Goal: Task Accomplishment & Management: Manage account settings

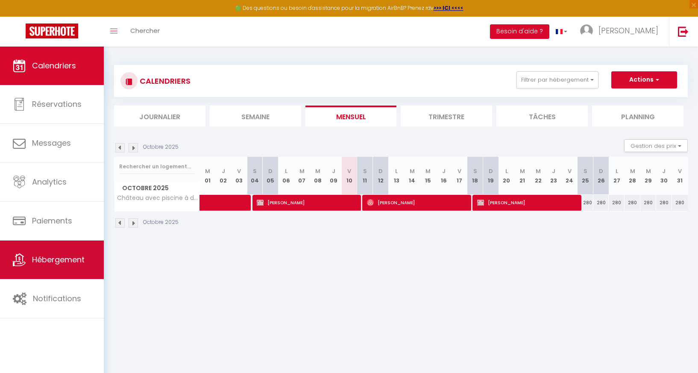
click at [14, 256] on icon at bounding box center [19, 259] width 13 height 13
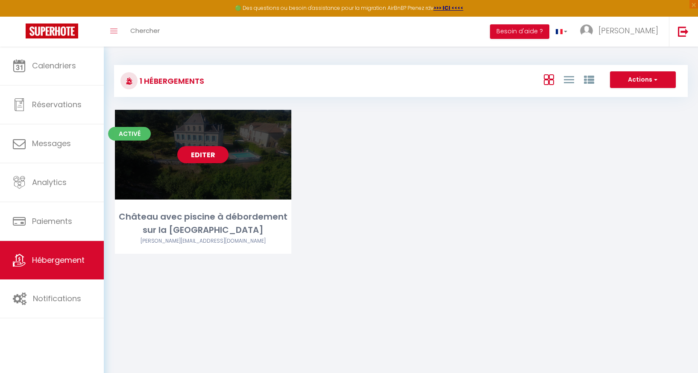
click at [175, 143] on div "Editer" at bounding box center [203, 155] width 176 height 90
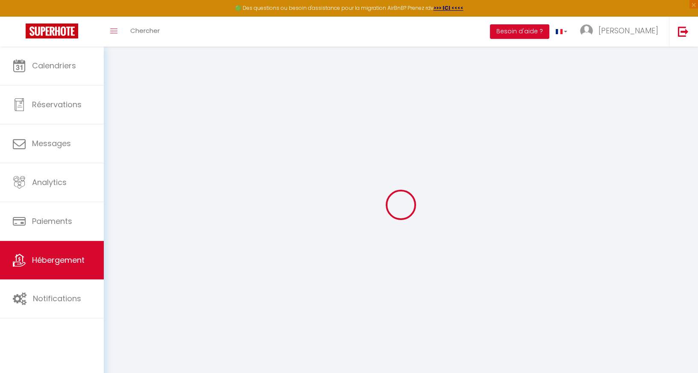
select select "+ 22 %"
select select "20653-2453010"
select select
checkbox input "false"
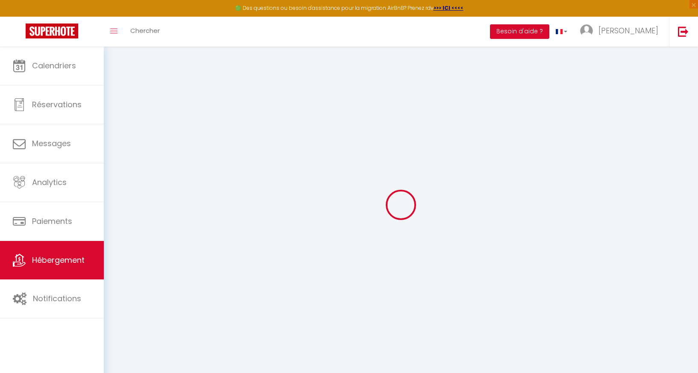
checkbox input "false"
select select "16:00"
select select "20:00"
select select "10:00"
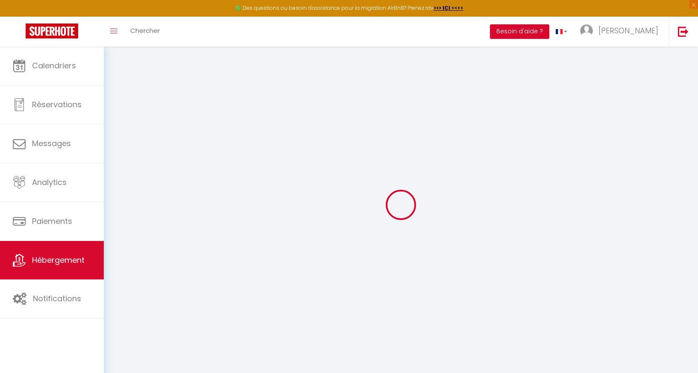
select select "30"
select select
select select "EUR"
select select
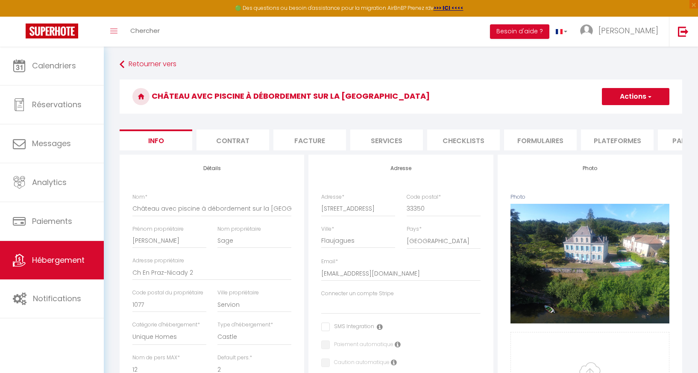
click at [622, 143] on li "Plateformes" at bounding box center [617, 139] width 73 height 21
select select
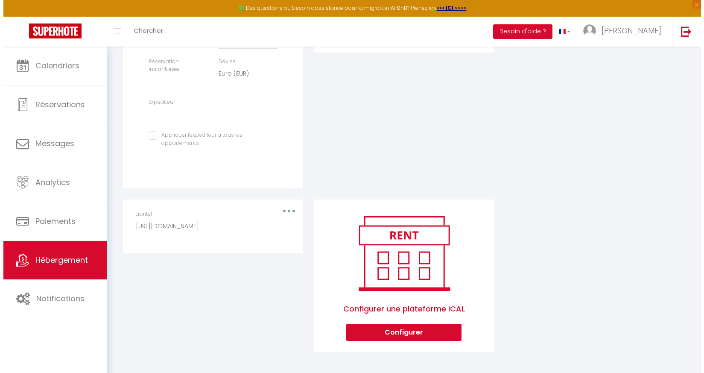
scroll to position [276, 0]
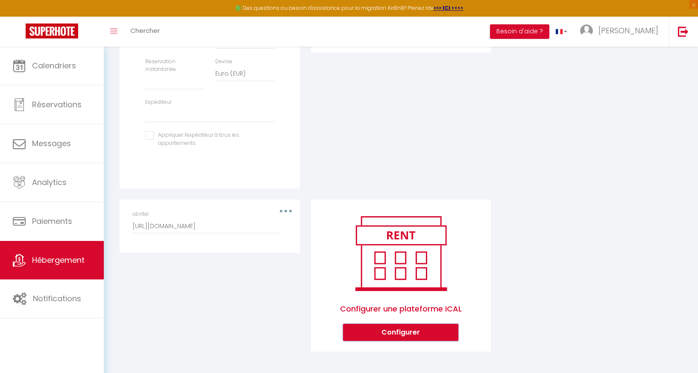
click at [401, 334] on button "Configurer" at bounding box center [400, 332] width 115 height 17
select select "1"
select select
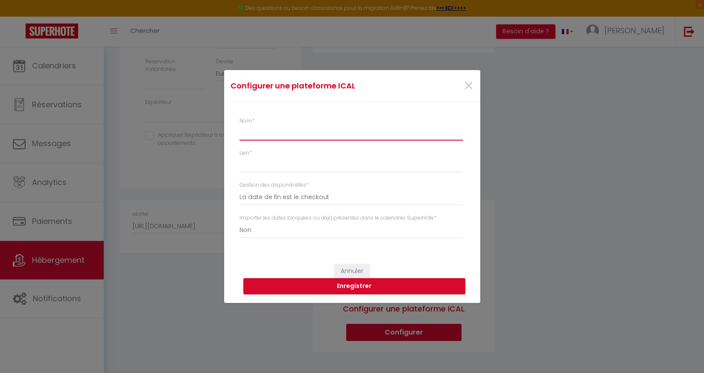
click at [267, 131] on input "Nom *" at bounding box center [351, 132] width 223 height 15
type input "a"
select select
type input "ai"
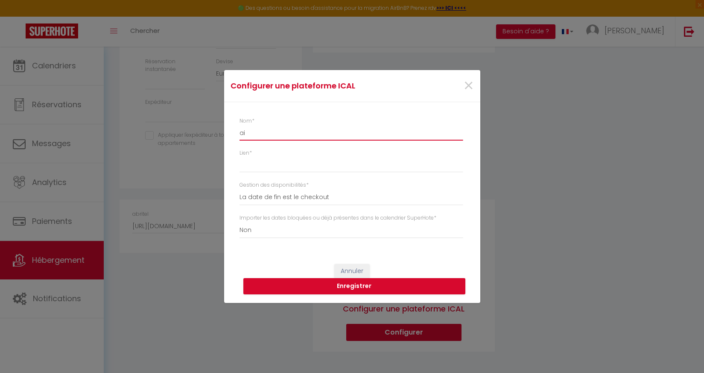
select select
type input "air"
select select
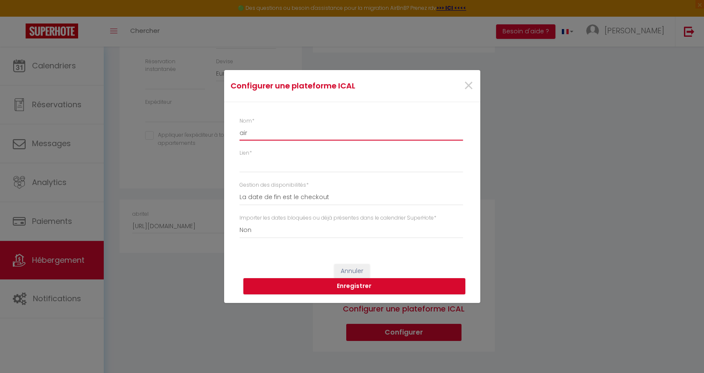
type input "airB"
select select
type input "airBn"
select select
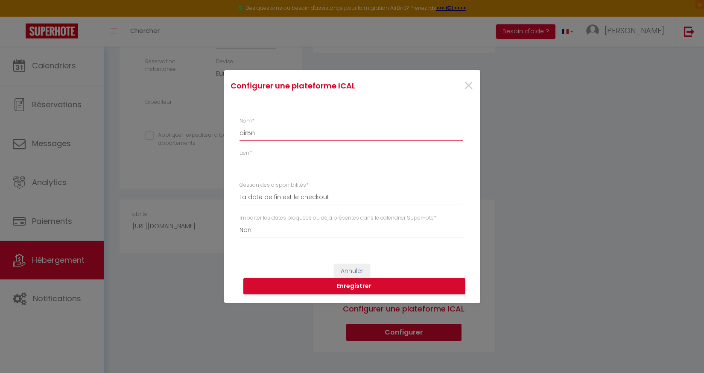
select select
type input "airBnb"
select select
type input "airBn"
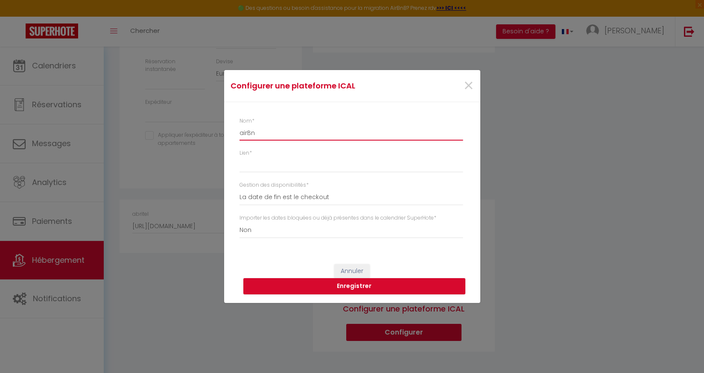
select select
type input "airBnB"
select select
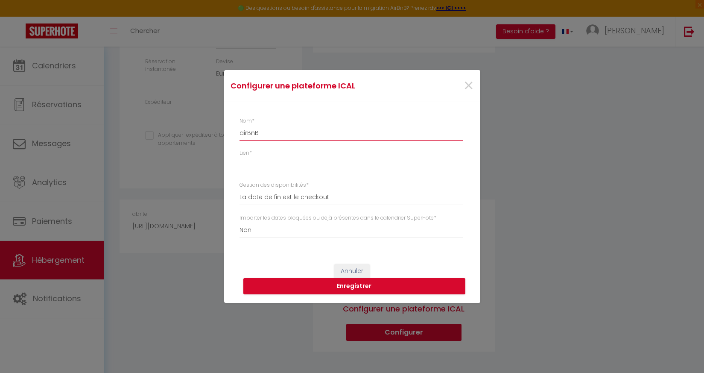
type input "airBnB"
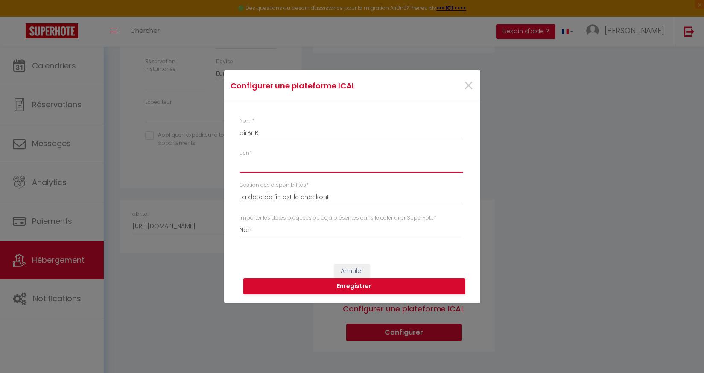
paste input "[URL][DOMAIN_NAME]"
type input "[URL][DOMAIN_NAME]"
select select
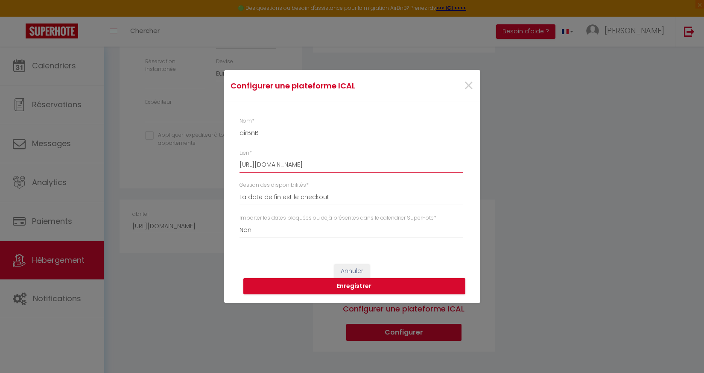
type input "[URL][DOMAIN_NAME]"
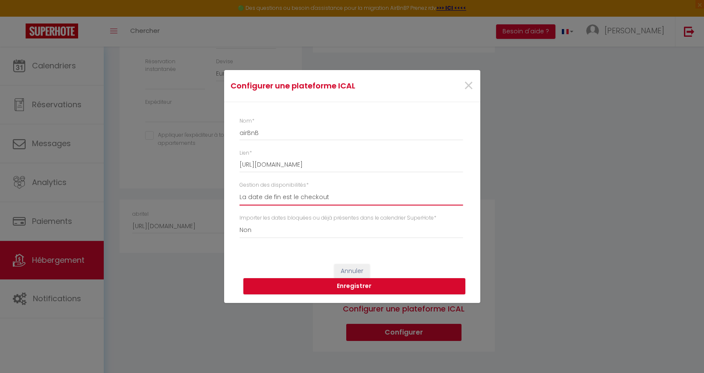
scroll to position [0, 0]
click at [465, 86] on span "×" at bounding box center [468, 86] width 11 height 26
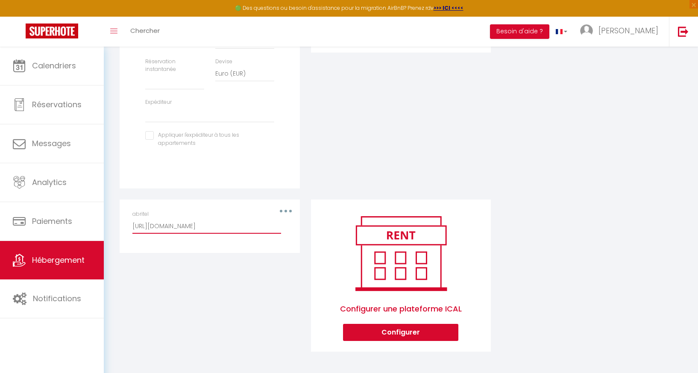
click at [198, 226] on input "[URL][DOMAIN_NAME]" at bounding box center [206, 225] width 149 height 15
click at [288, 209] on button "button" at bounding box center [286, 211] width 24 height 14
click at [264, 231] on button "Editer" at bounding box center [263, 230] width 63 height 15
type input "abritel"
type input "[URL][DOMAIN_NAME]"
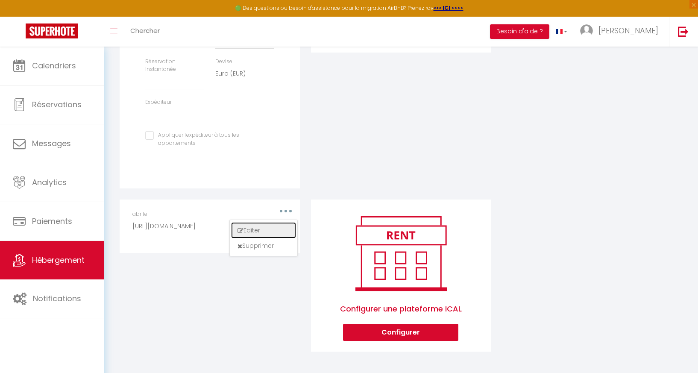
select select
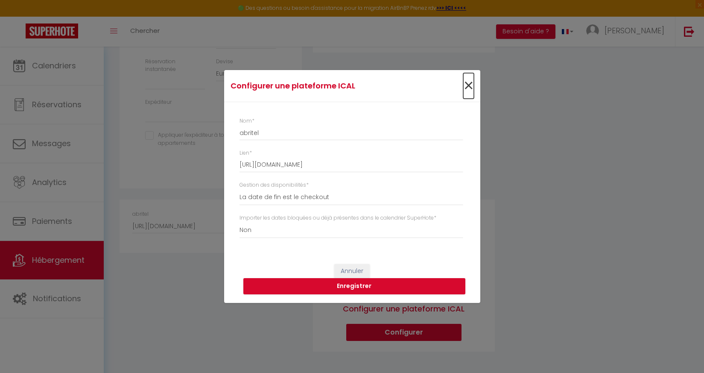
click at [469, 85] on span "×" at bounding box center [468, 86] width 11 height 26
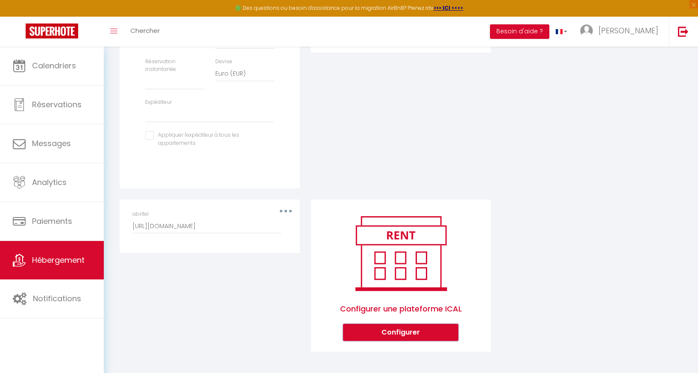
click at [402, 334] on button "Configurer" at bounding box center [400, 332] width 115 height 17
select select
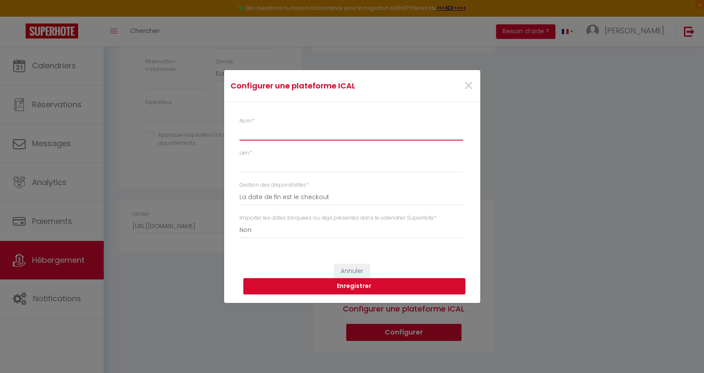
click at [301, 133] on input "Nom *" at bounding box center [351, 132] width 223 height 15
type input "a"
select select
type input "ai"
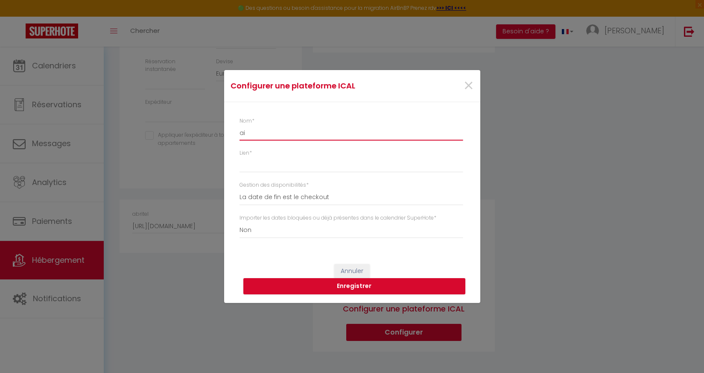
select select
type input "air"
select select
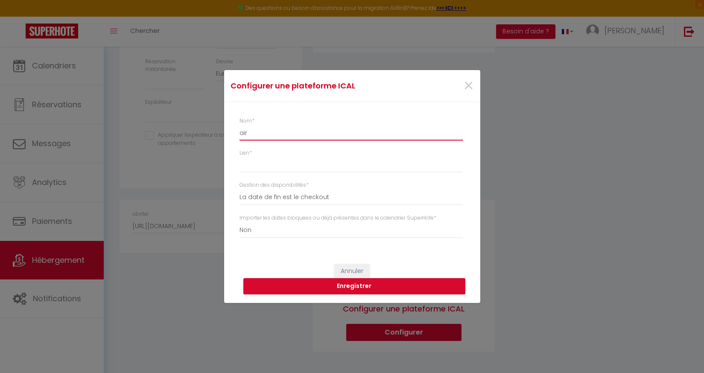
type input "airB"
select select
type input "airBn"
select select
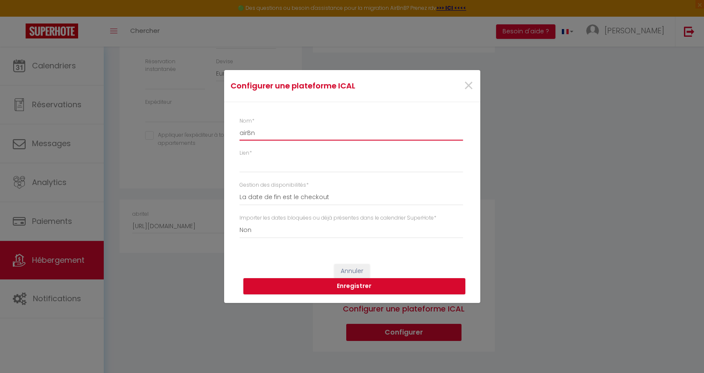
select select
type input "airBnB"
select select
type input "airBnB"
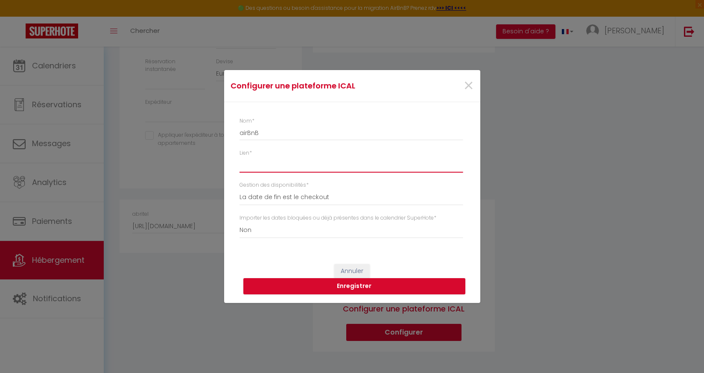
paste input "[URL][DOMAIN_NAME]"
type input "[URL][DOMAIN_NAME]"
select select
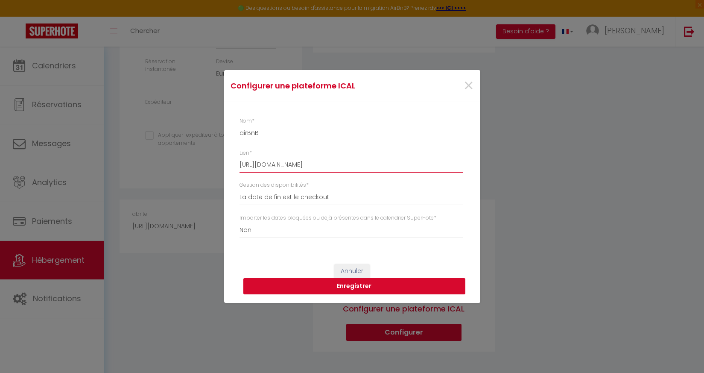
type input "[URL][DOMAIN_NAME]"
click at [346, 280] on button "Enregistrer" at bounding box center [354, 286] width 222 height 16
select select
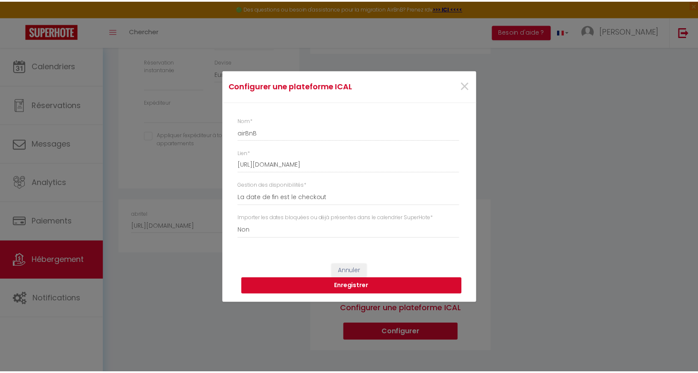
scroll to position [0, 0]
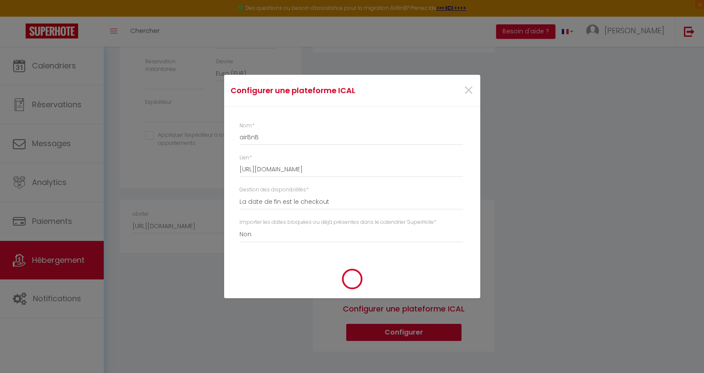
select select
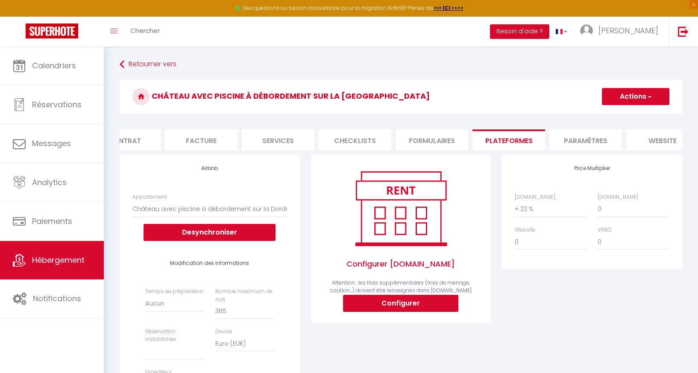
scroll to position [0, 146]
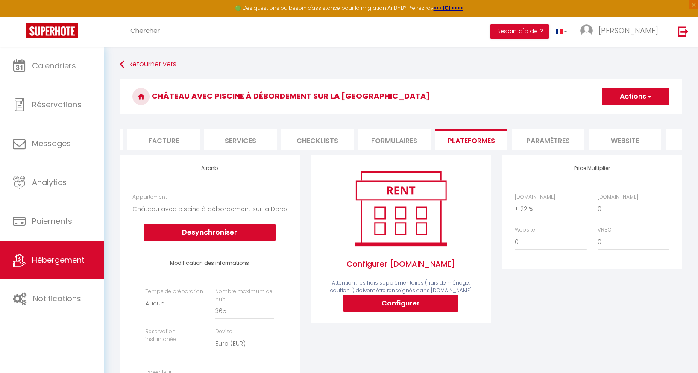
click at [549, 140] on li "Paramètres" at bounding box center [547, 139] width 73 height 21
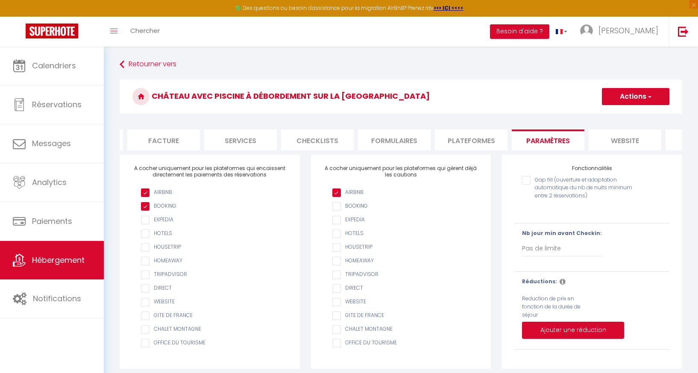
click at [614, 136] on li "website" at bounding box center [624, 139] width 73 height 21
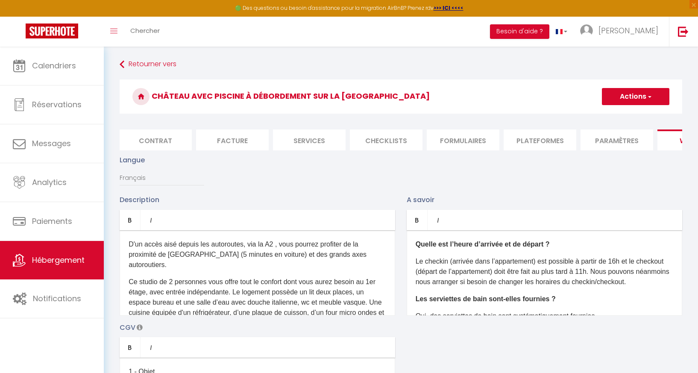
scroll to position [0, 76]
click at [532, 143] on li "Plateformes" at bounding box center [541, 139] width 73 height 21
select select
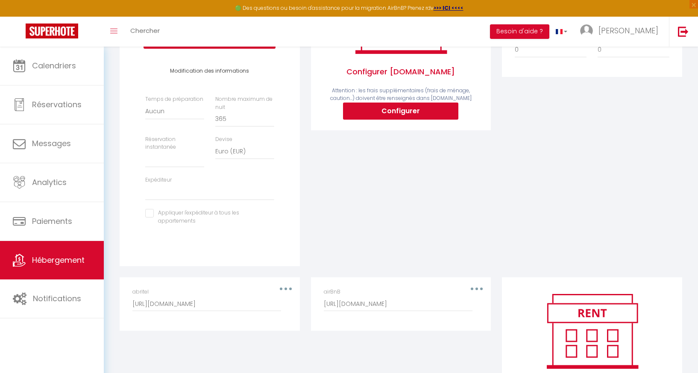
scroll to position [63, 0]
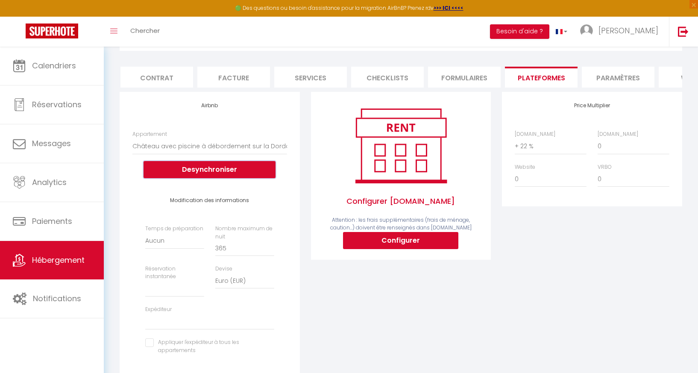
click at [207, 169] on button "Desynchroniser" at bounding box center [209, 169] width 132 height 17
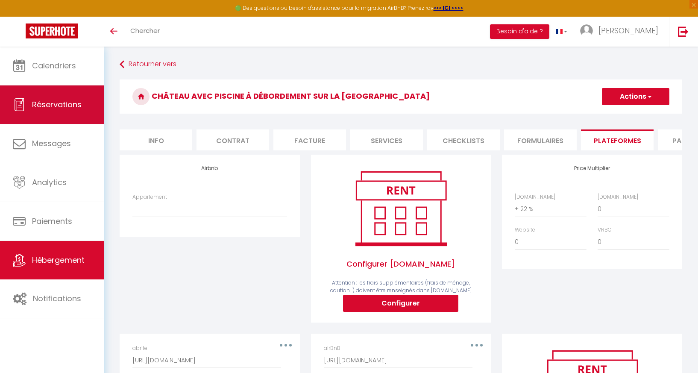
click at [47, 104] on span "Réservations" at bounding box center [57, 104] width 50 height 11
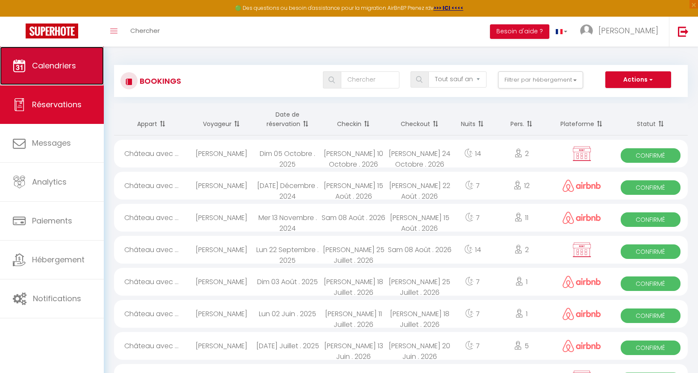
click at [45, 67] on span "Calendriers" at bounding box center [54, 65] width 44 height 11
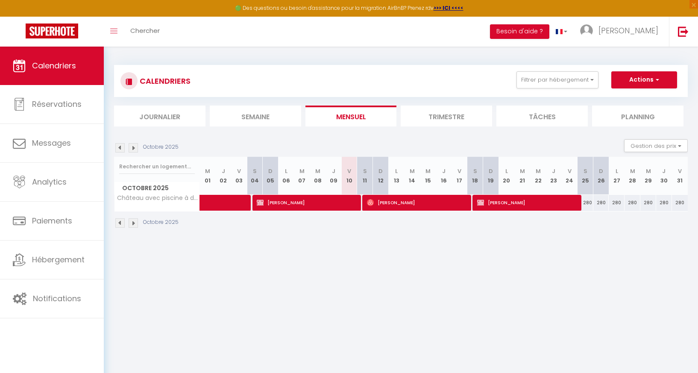
click at [436, 114] on li "Trimestre" at bounding box center [445, 115] width 91 height 21
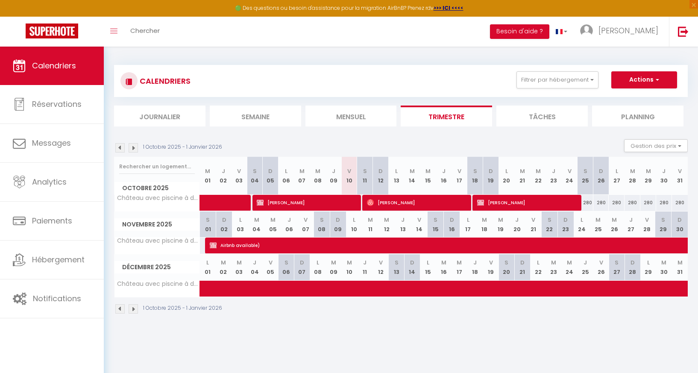
click at [134, 308] on img at bounding box center [133, 308] width 9 height 9
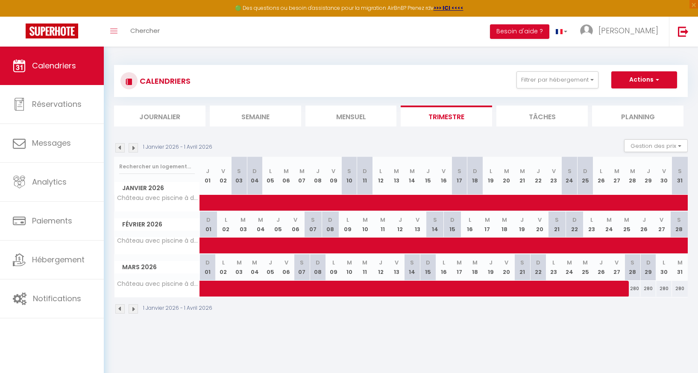
click at [134, 308] on img at bounding box center [133, 308] width 9 height 9
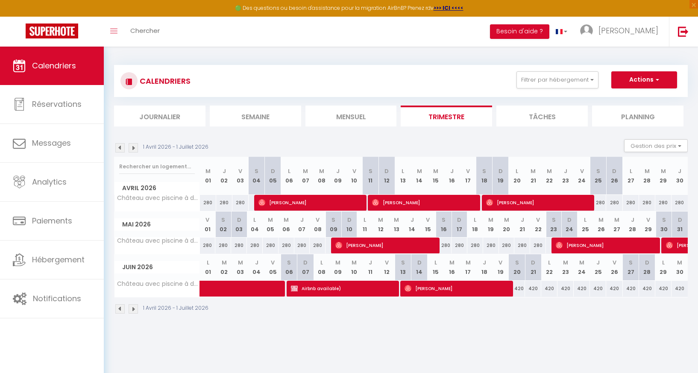
click at [134, 308] on img at bounding box center [133, 308] width 9 height 9
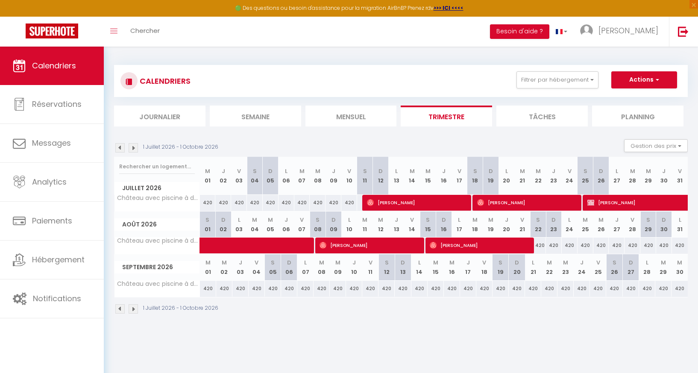
click at [120, 308] on img at bounding box center [119, 308] width 9 height 9
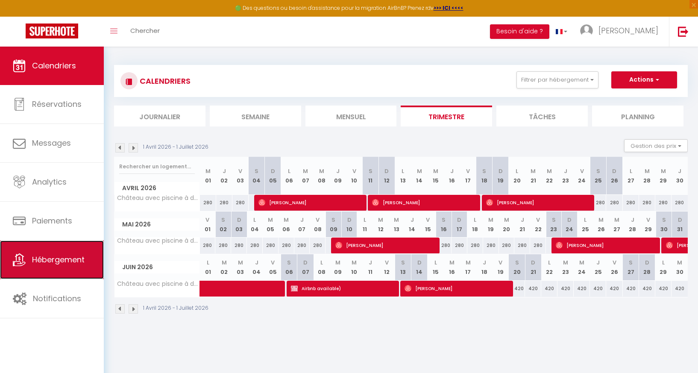
click at [47, 262] on span "Hébergement" at bounding box center [58, 259] width 53 height 11
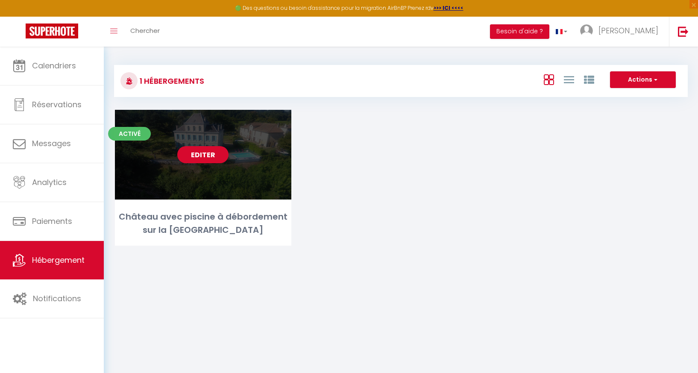
click at [197, 139] on div "Editer" at bounding box center [203, 155] width 176 height 90
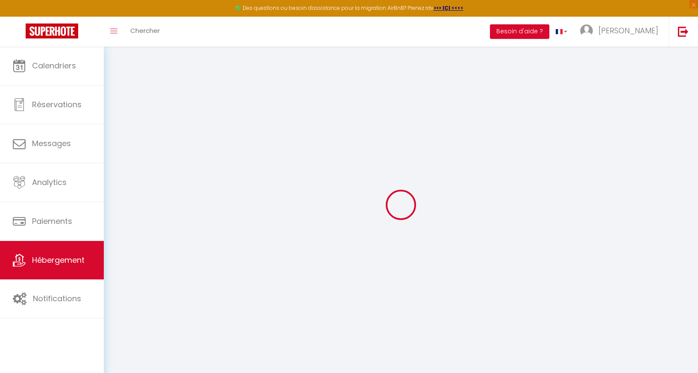
select select "+ 22 %"
select select
checkbox input "false"
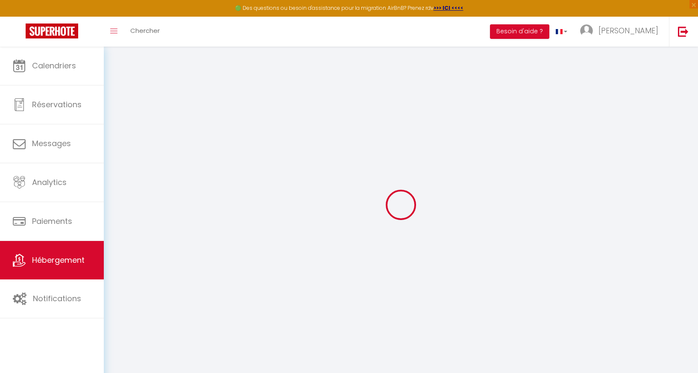
checkbox input "false"
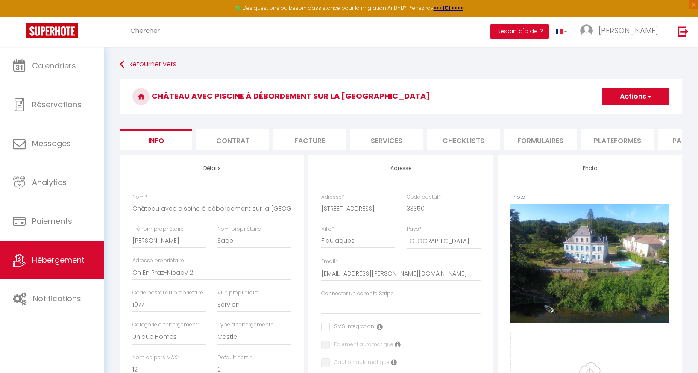
click at [617, 140] on li "Plateformes" at bounding box center [617, 139] width 73 height 21
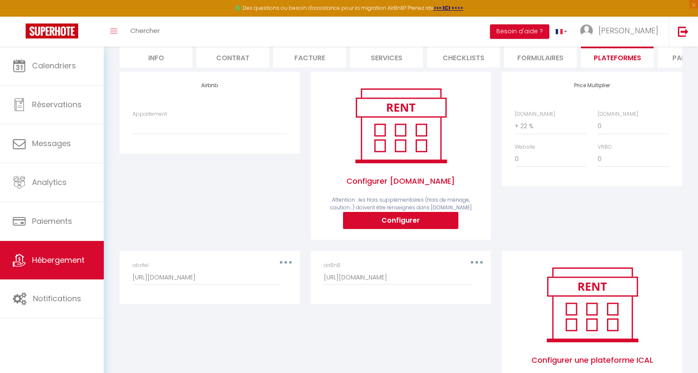
scroll to position [55, 0]
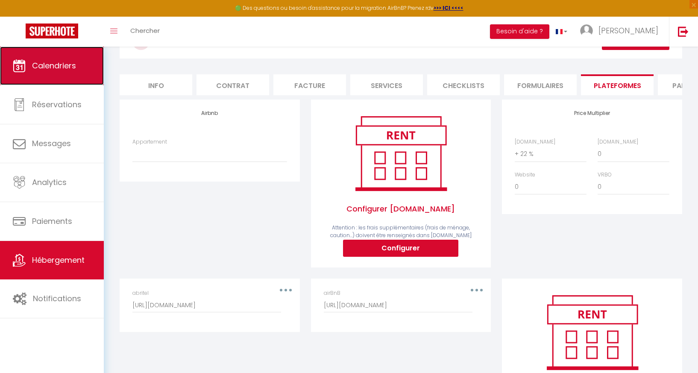
click at [43, 68] on span "Calendriers" at bounding box center [54, 65] width 44 height 11
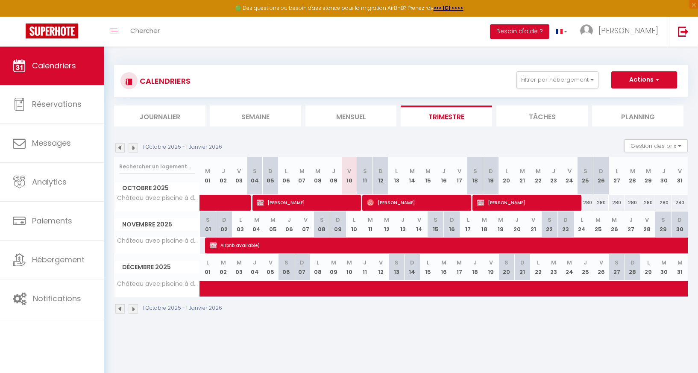
click at [134, 305] on img at bounding box center [133, 308] width 9 height 9
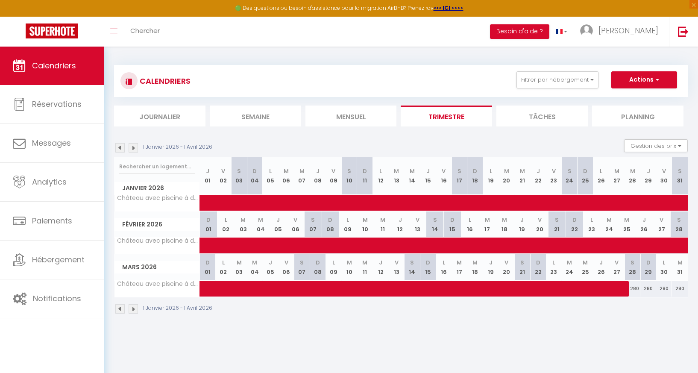
click at [134, 309] on img at bounding box center [133, 308] width 9 height 9
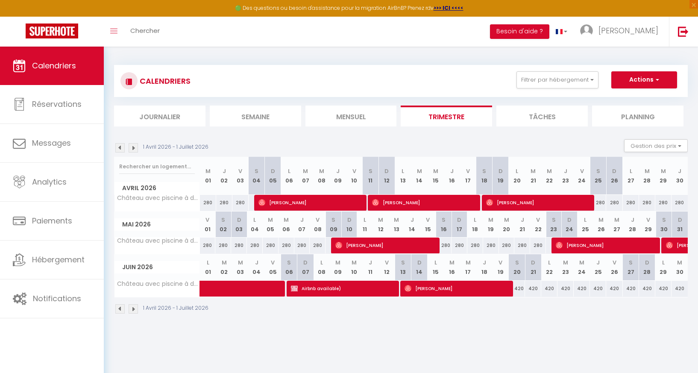
click at [134, 309] on img at bounding box center [133, 308] width 9 height 9
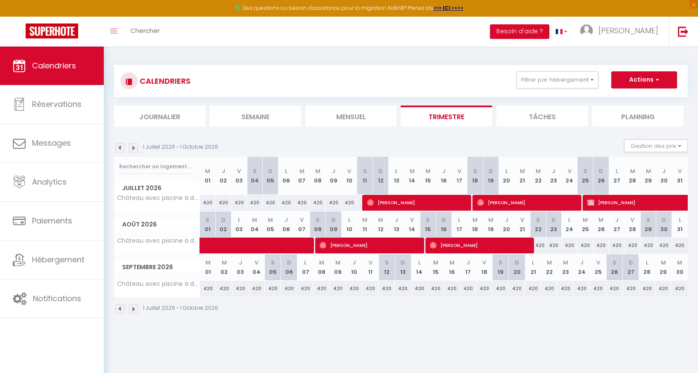
click at [122, 312] on img at bounding box center [119, 308] width 9 height 9
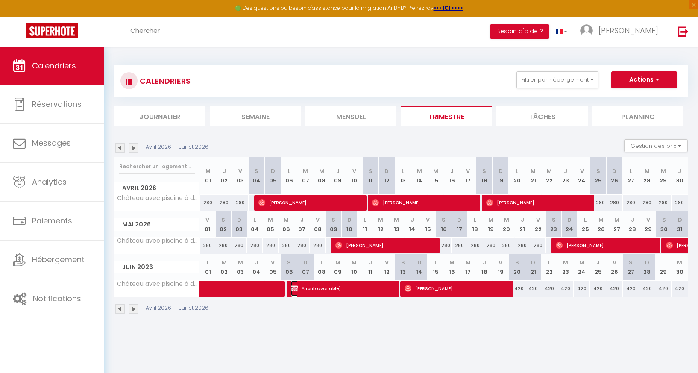
click at [322, 288] on span "Airbnb available)" at bounding box center [342, 288] width 103 height 16
select select "OK"
select select "KO"
select select "0"
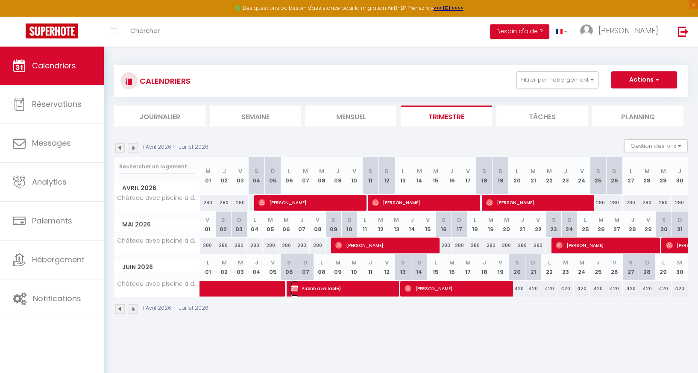
select select "1"
select select
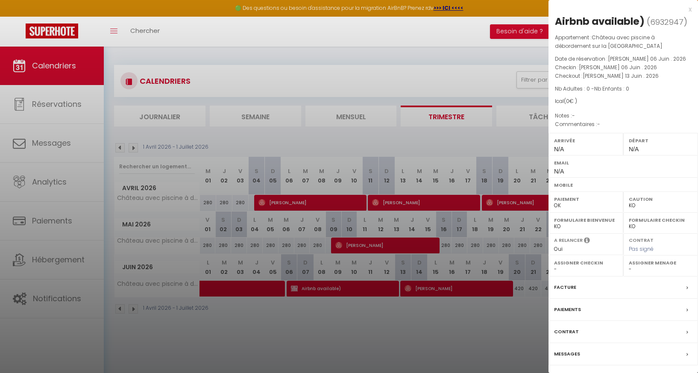
click at [691, 9] on div "x" at bounding box center [619, 9] width 143 height 10
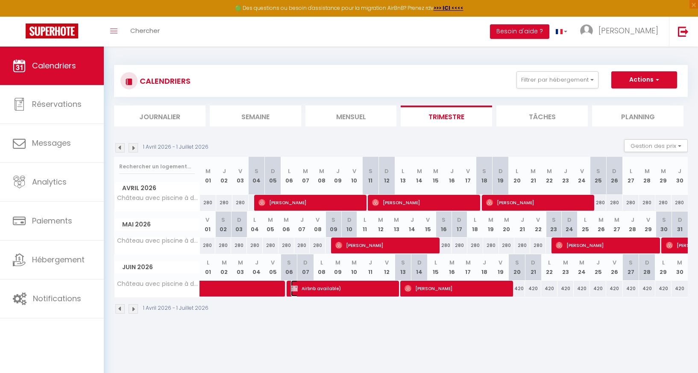
click at [333, 289] on span "Airbnb available)" at bounding box center [342, 288] width 103 height 16
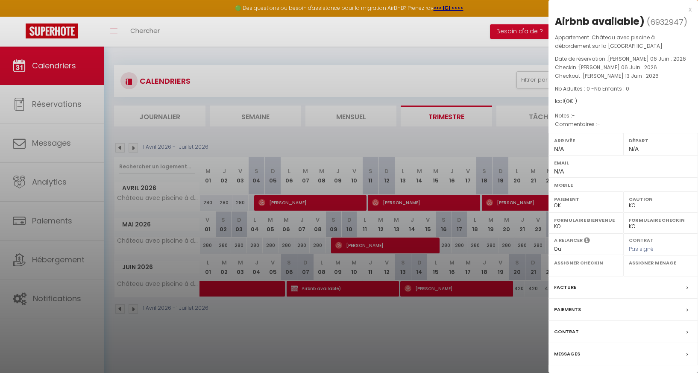
click at [573, 145] on label "Arrivée" at bounding box center [586, 140] width 64 height 9
click at [560, 200] on label "Paiement" at bounding box center [586, 199] width 64 height 9
click at [565, 246] on select "Oui Non" at bounding box center [586, 249] width 64 height 8
click at [573, 291] on label "Facture" at bounding box center [565, 287] width 22 height 9
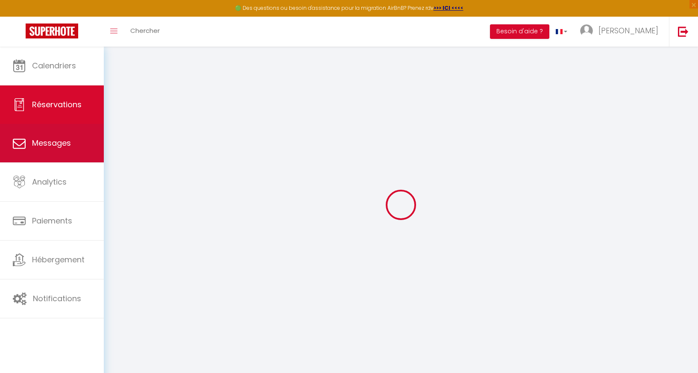
select select
checkbox input "false"
select select
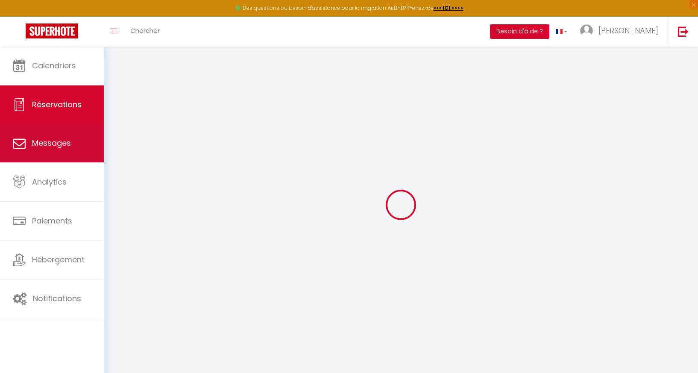
select select
checkbox input "false"
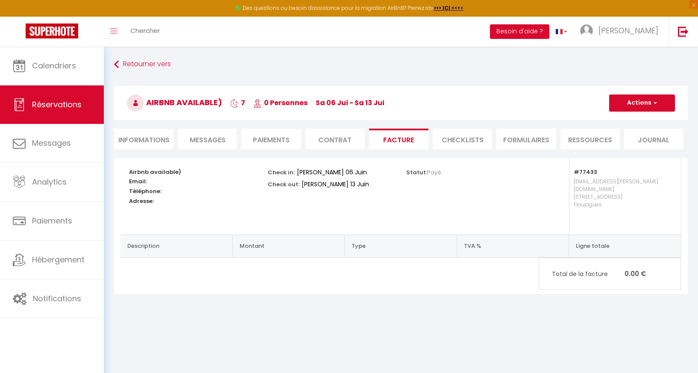
click at [139, 135] on li "Informations" at bounding box center [143, 139] width 59 height 21
select select
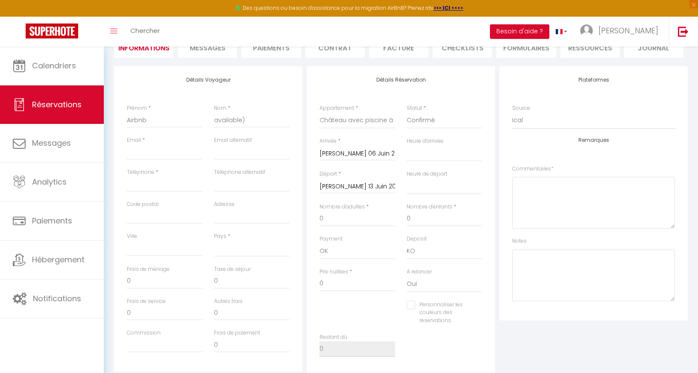
scroll to position [85, 0]
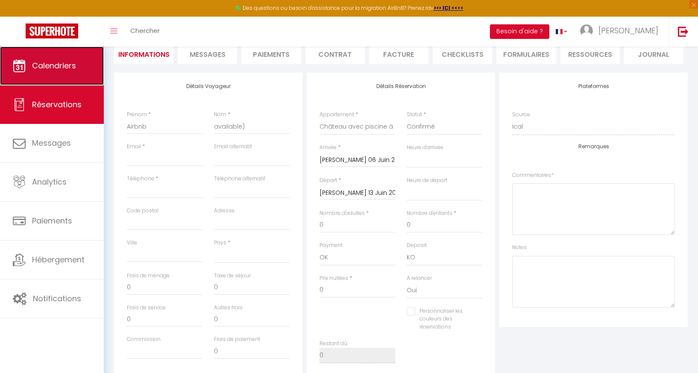
click at [63, 64] on span "Calendriers" at bounding box center [54, 65] width 44 height 11
